Goal: Transaction & Acquisition: Purchase product/service

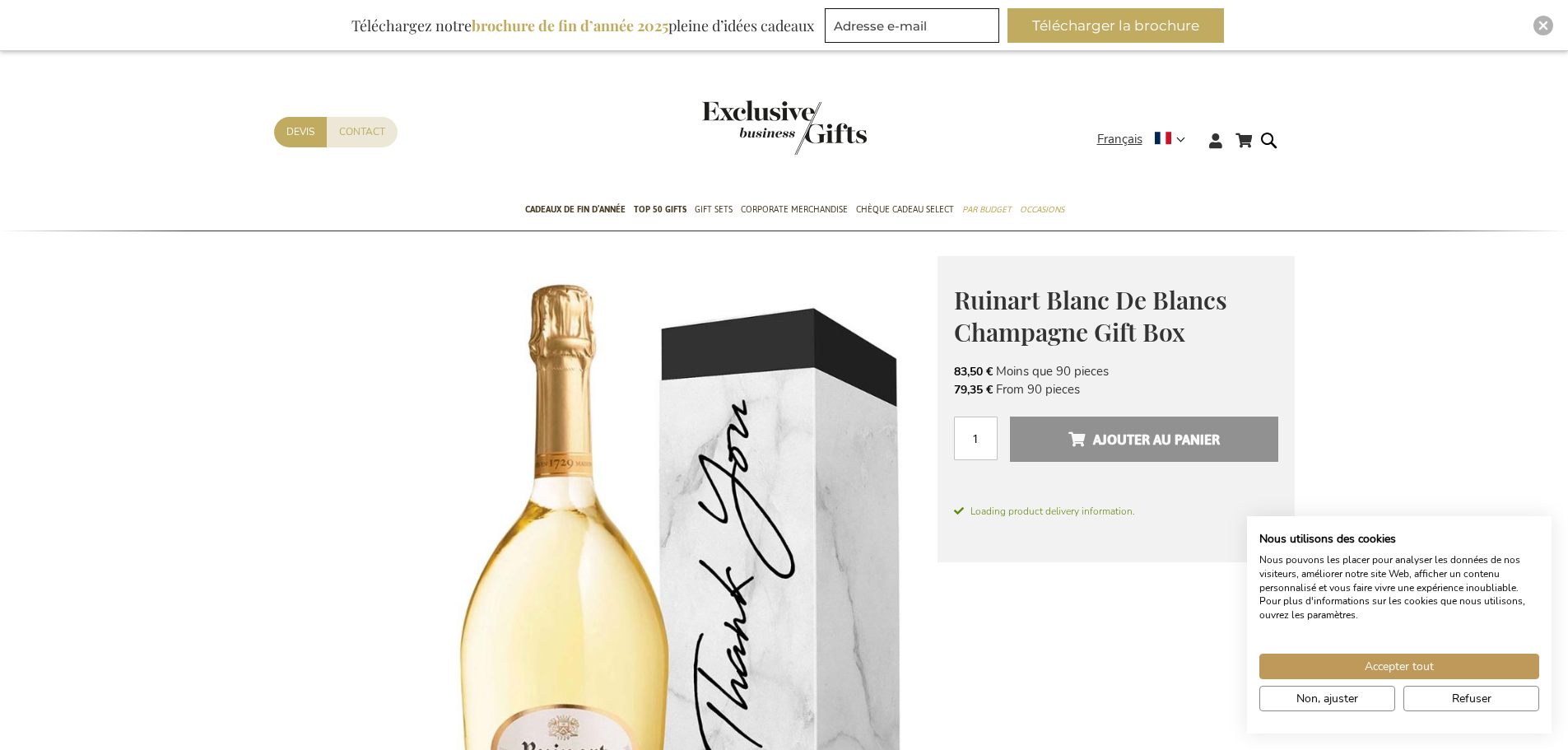
scroll to position [164, 0]
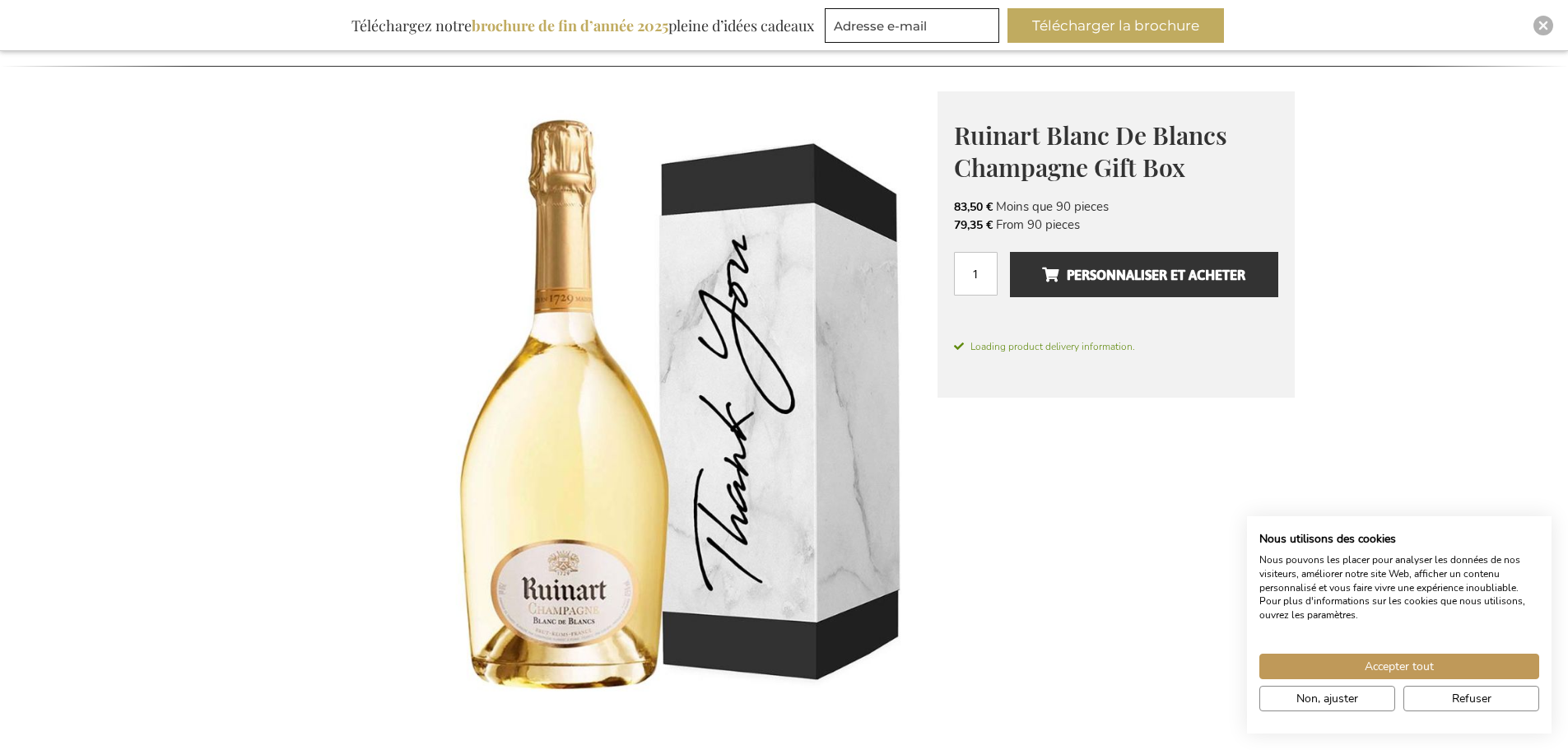
click at [667, 365] on img at bounding box center [605, 426] width 663 height 670
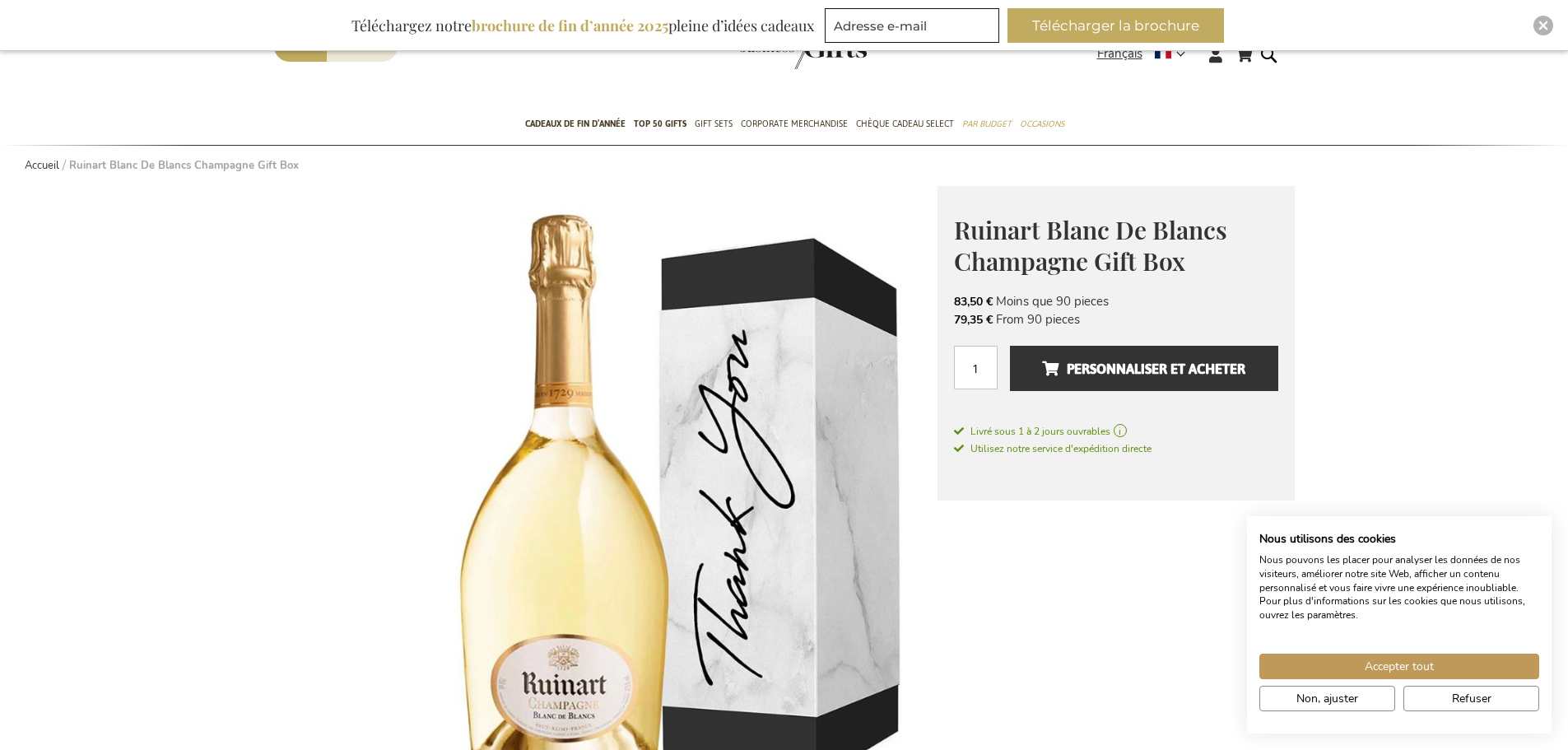
scroll to position [82, 0]
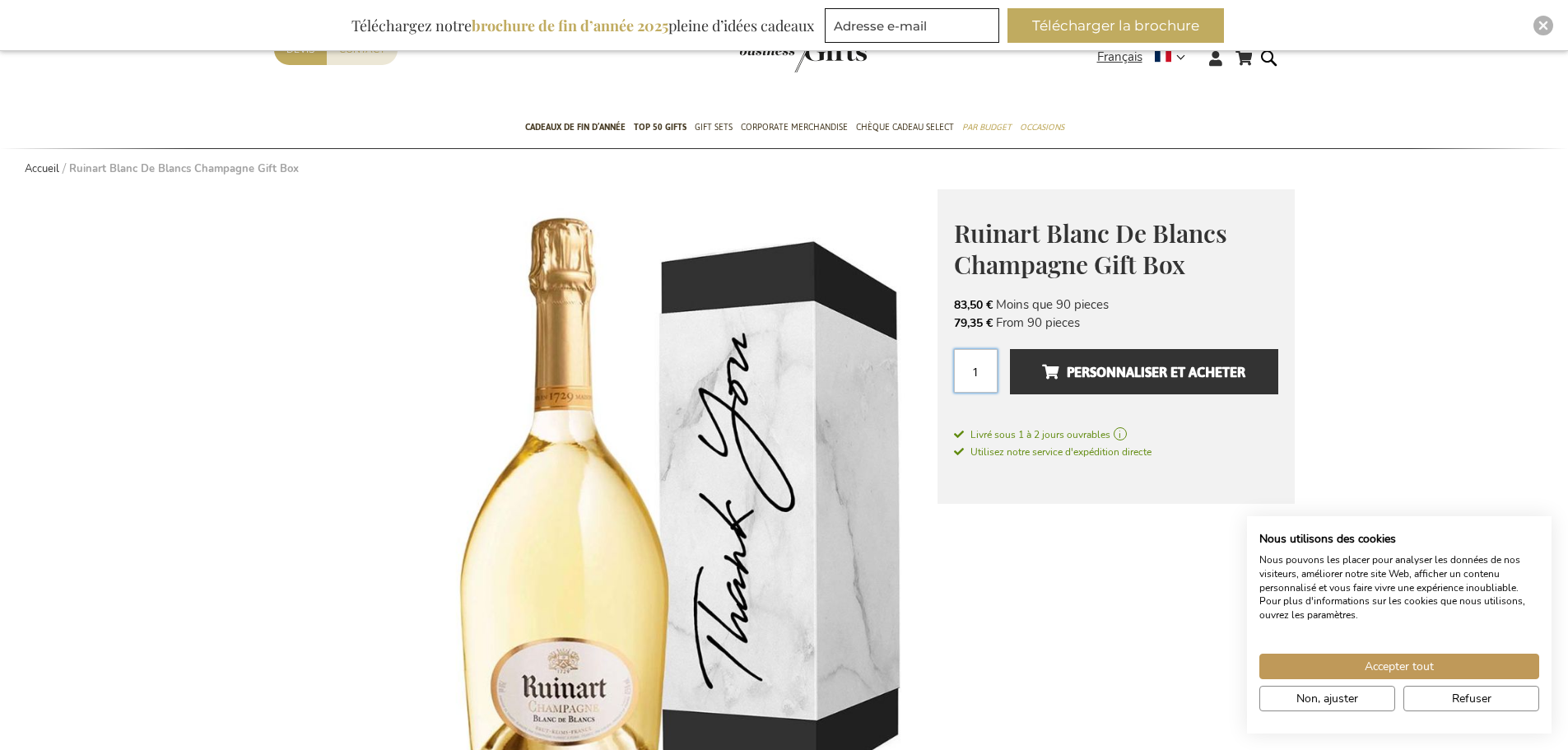
click at [981, 366] on input "1" at bounding box center [976, 370] width 43 height 43
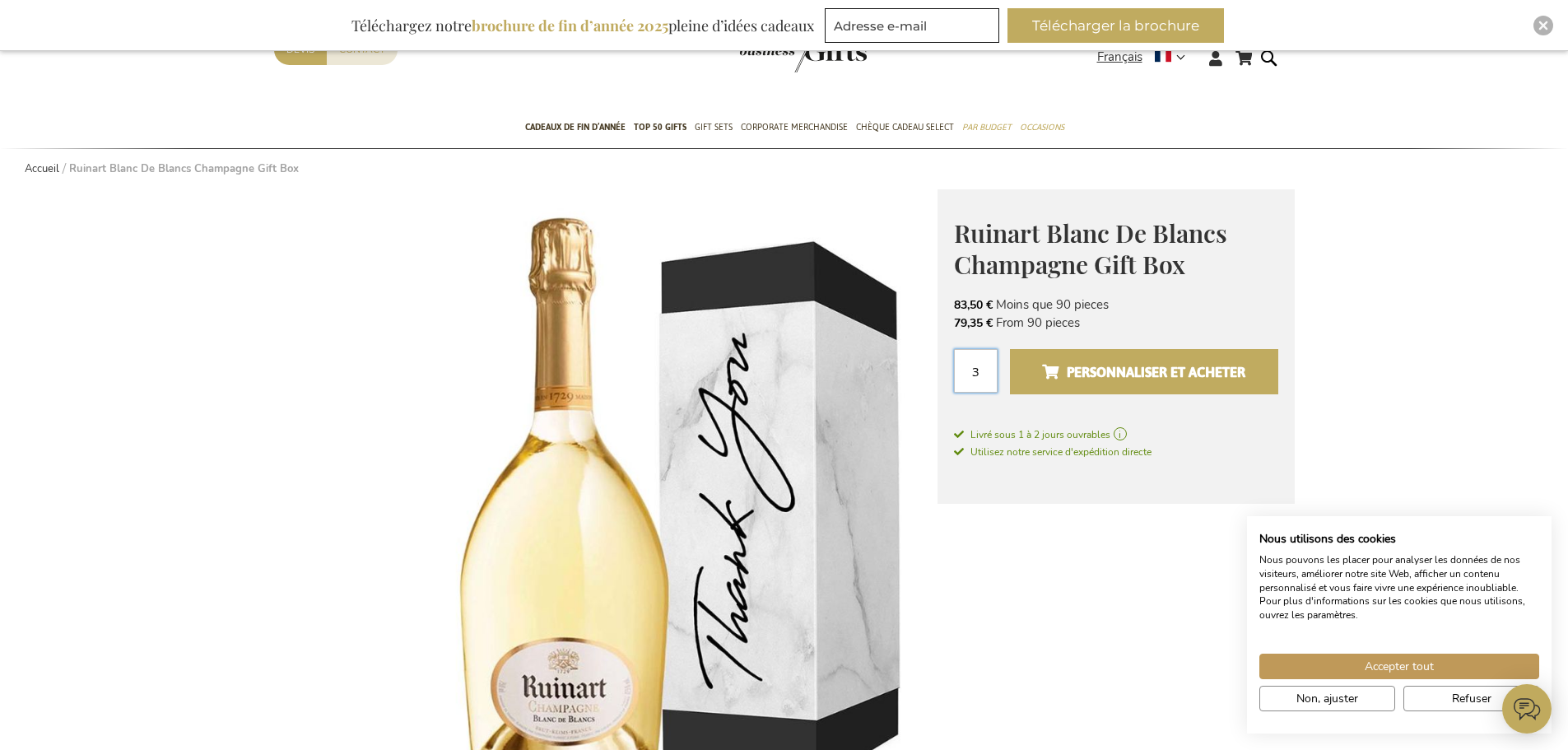
type input "3"
click at [1056, 377] on span "Personnaliser et acheter" at bounding box center [1143, 372] width 203 height 26
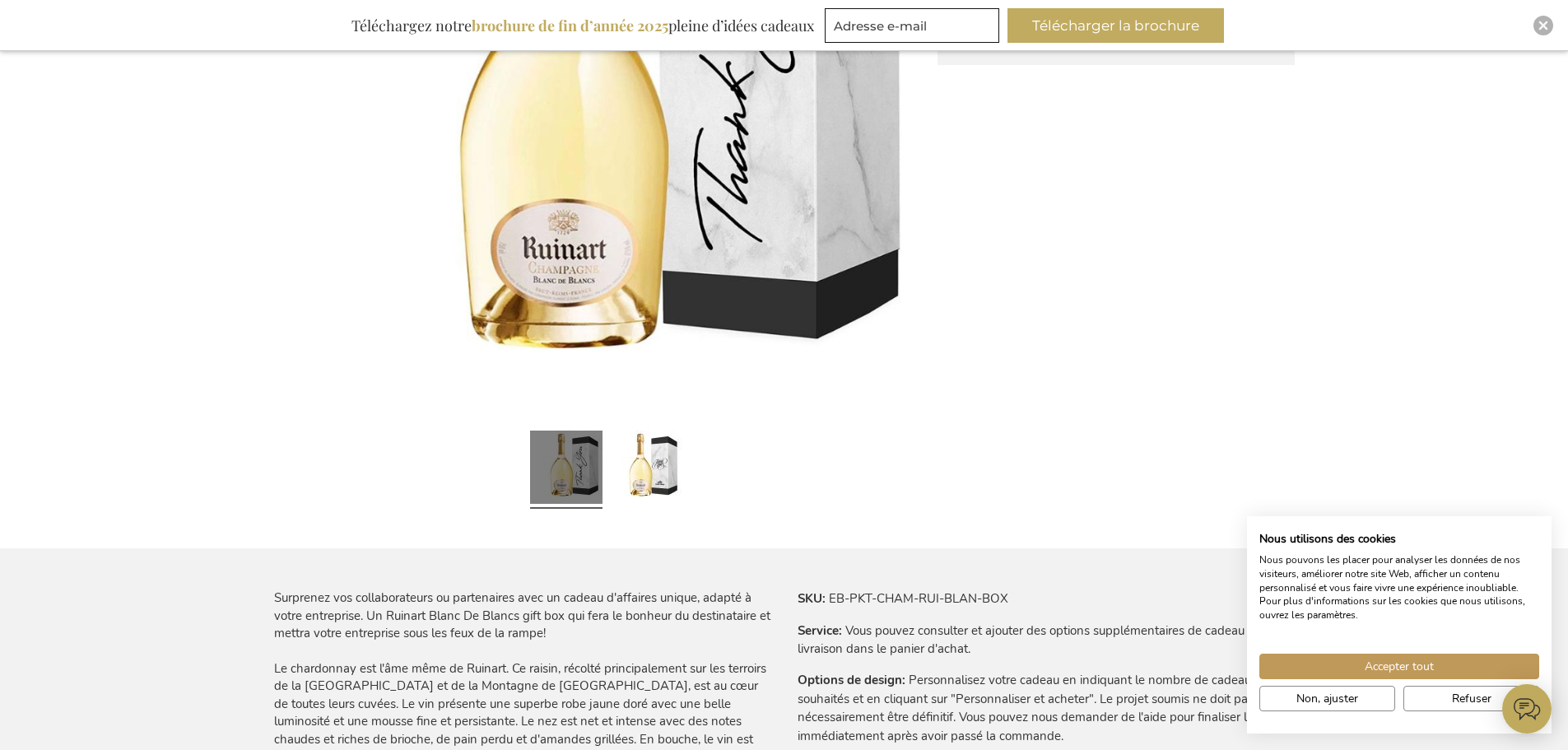
scroll to position [658, 0]
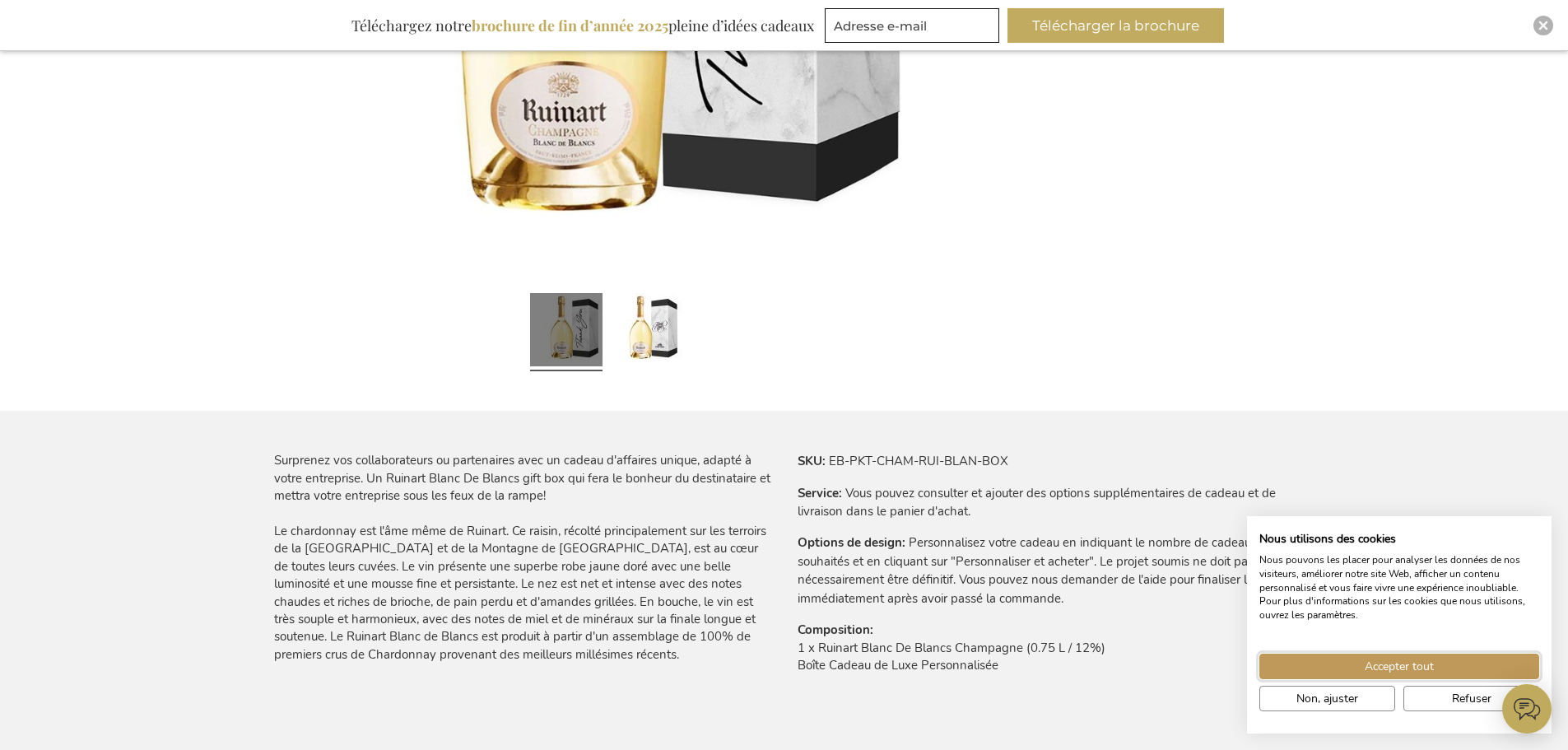
click at [1348, 676] on button "Accepter tout" at bounding box center [1399, 667] width 280 height 26
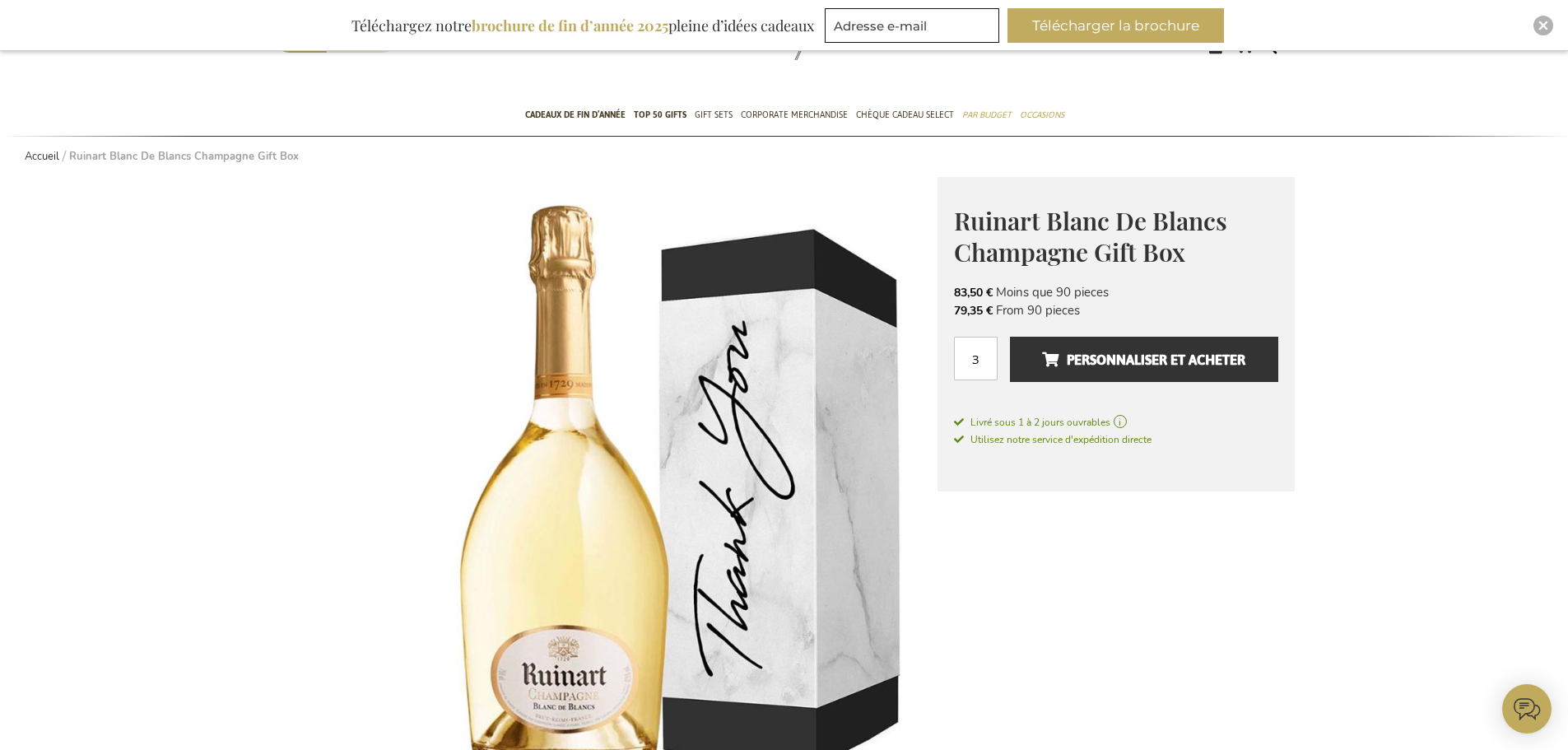
scroll to position [0, 0]
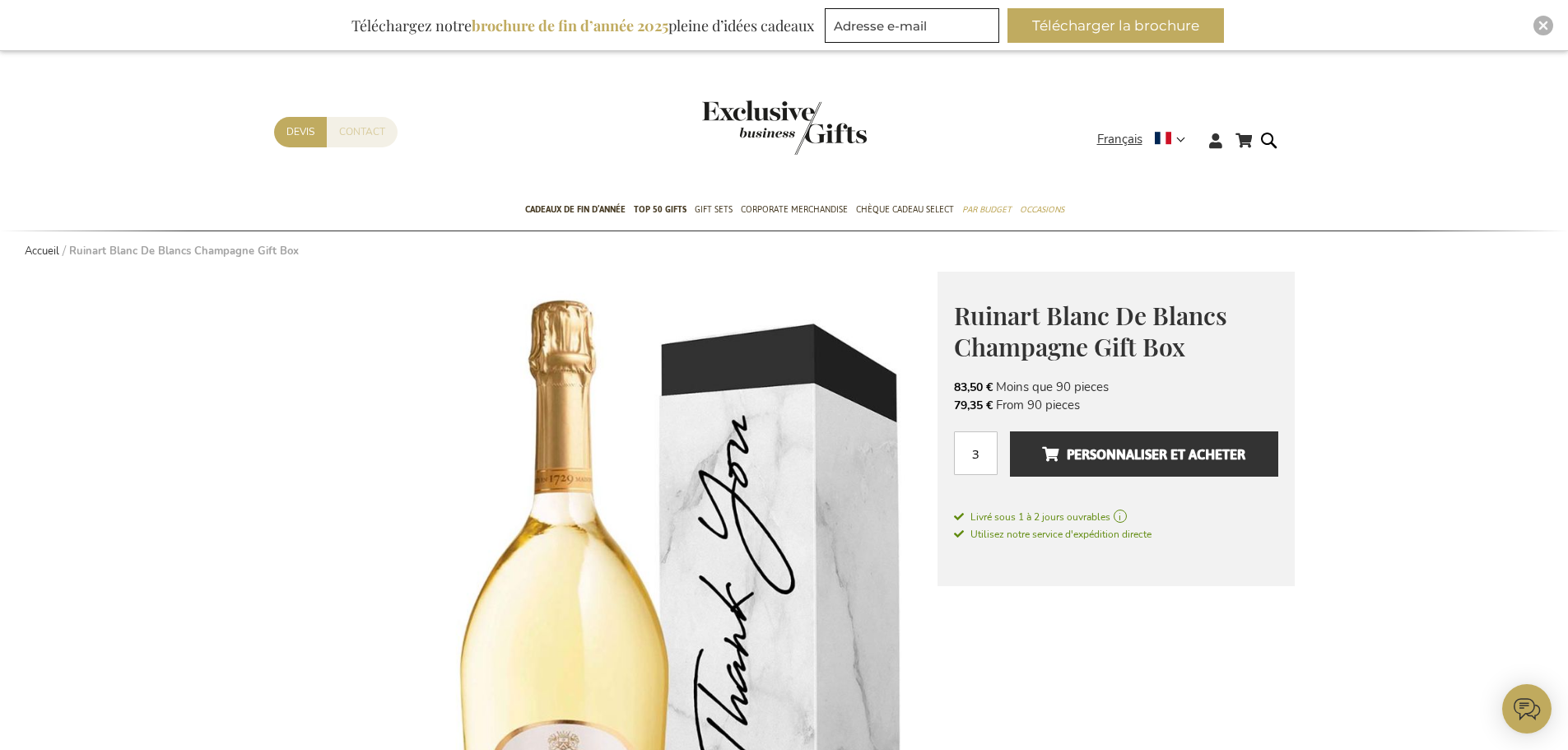
click at [360, 129] on link "Contact" at bounding box center [362, 131] width 71 height 30
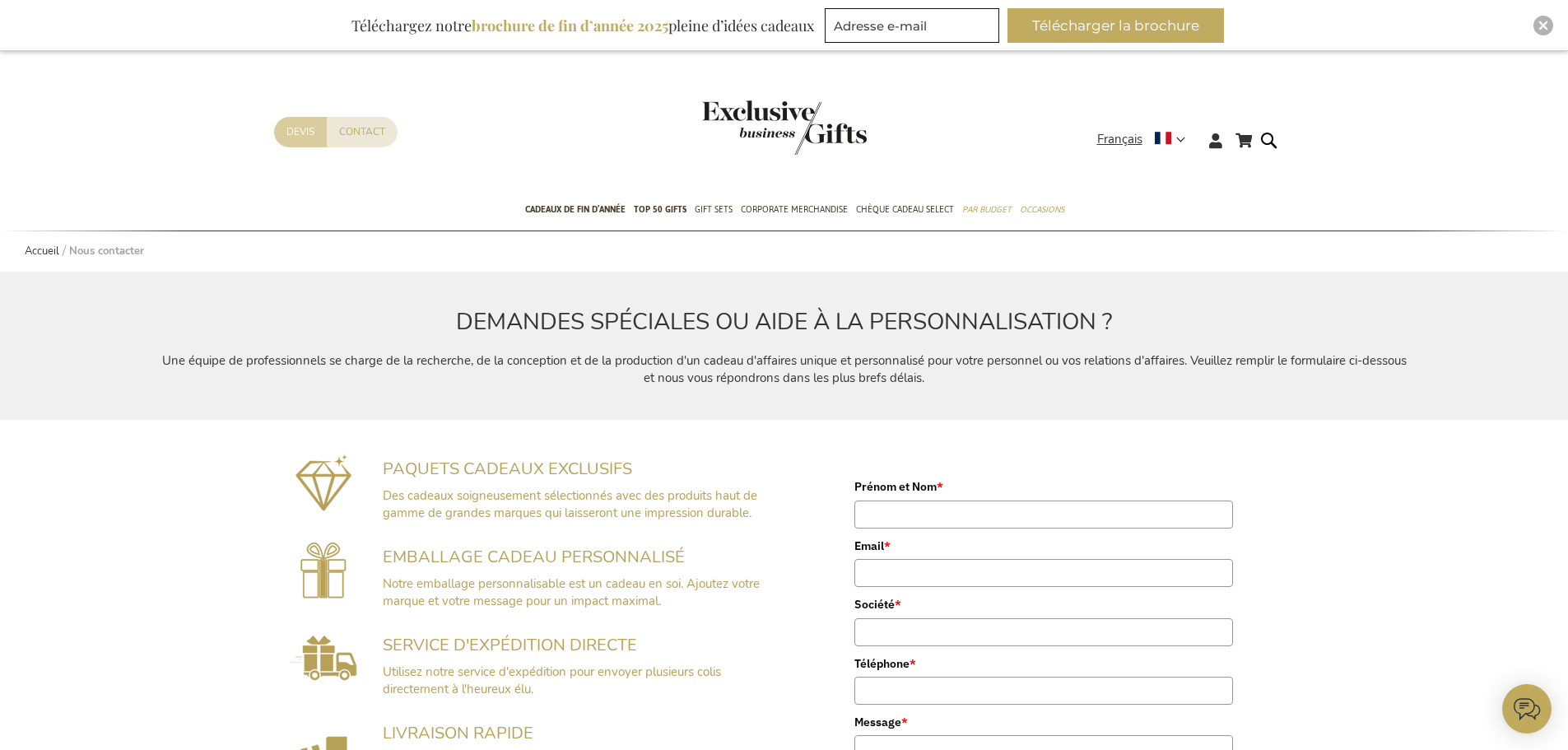
click at [298, 134] on link "Devis" at bounding box center [300, 131] width 53 height 30
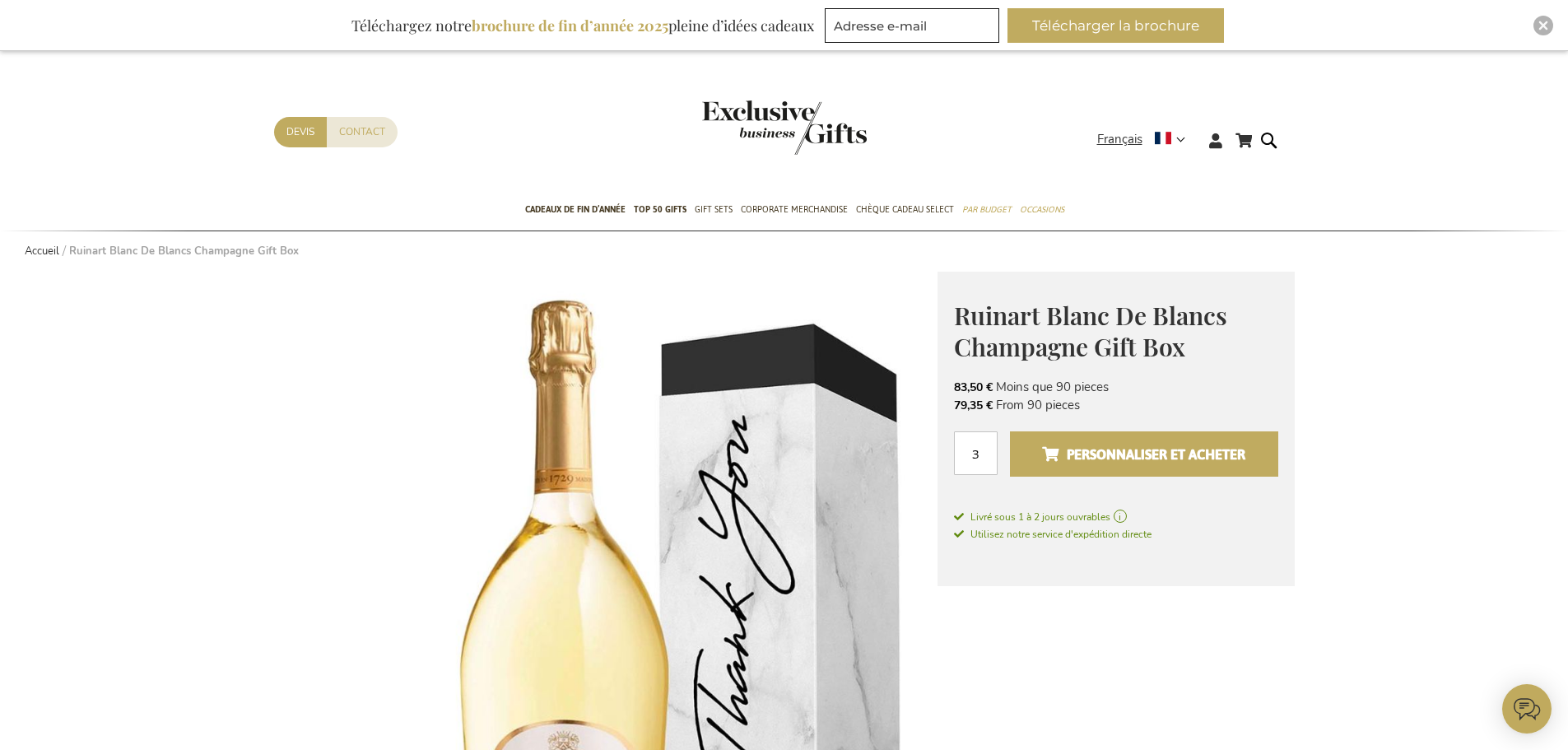
click at [1265, 432] on button "Personnaliser et acheter" at bounding box center [1143, 454] width 267 height 45
